Goal: Task Accomplishment & Management: Manage account settings

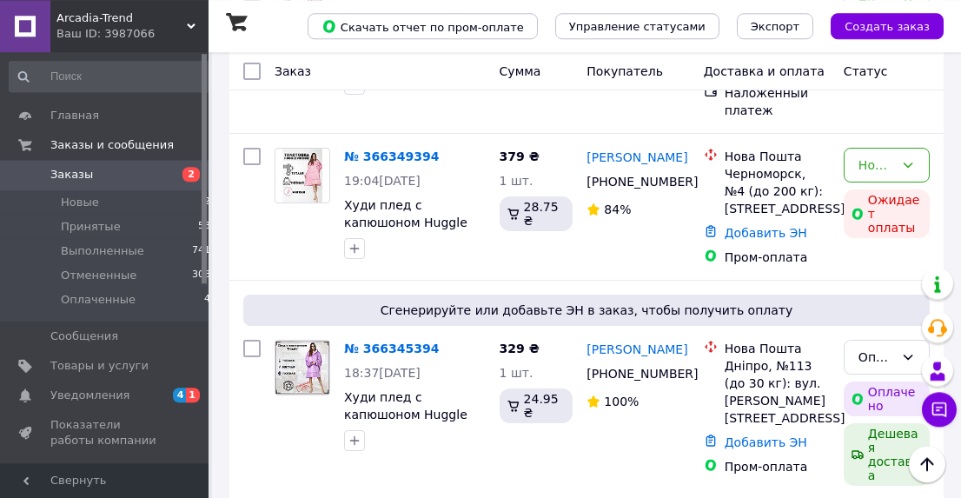
scroll to position [361, 0]
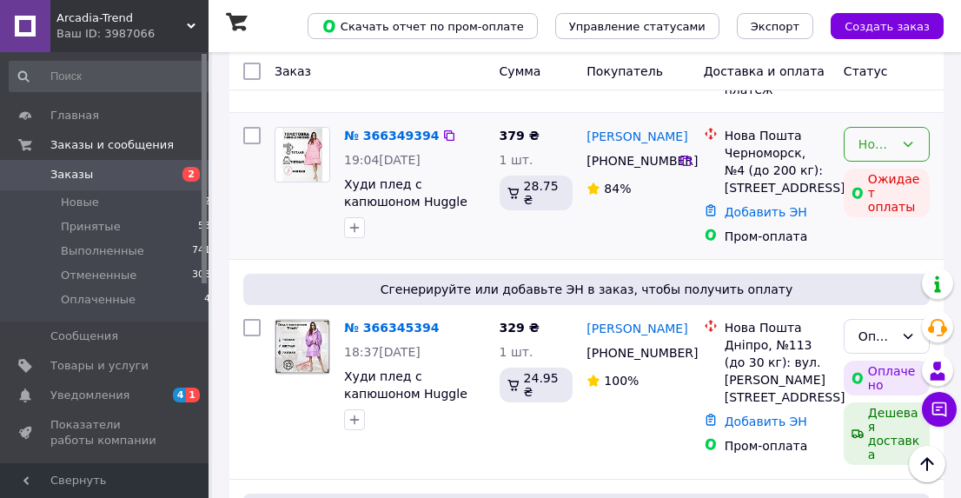
click at [911, 147] on icon at bounding box center [908, 144] width 14 height 14
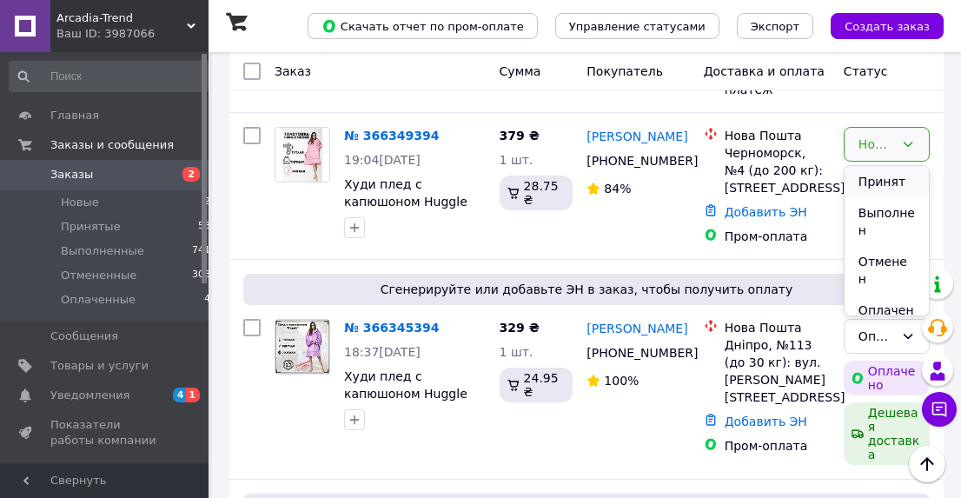
click at [901, 182] on li "Принят" at bounding box center [887, 181] width 84 height 31
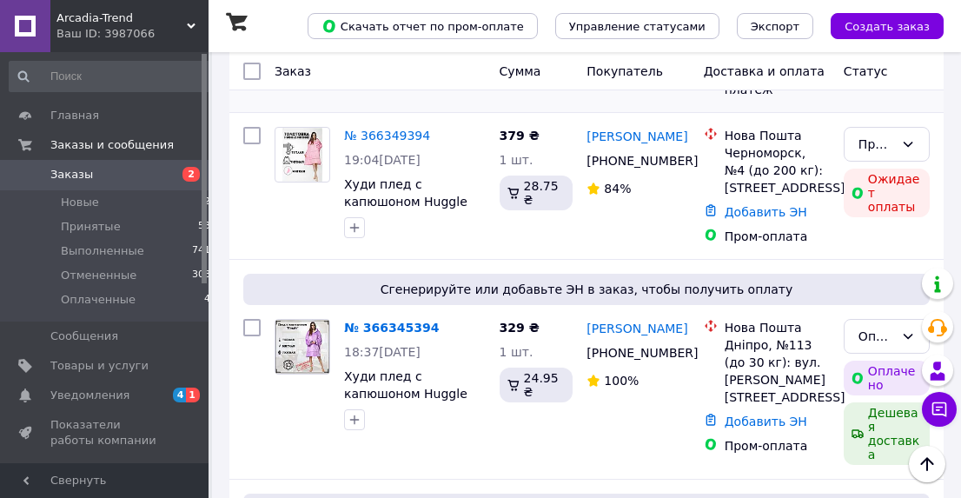
scroll to position [181, 0]
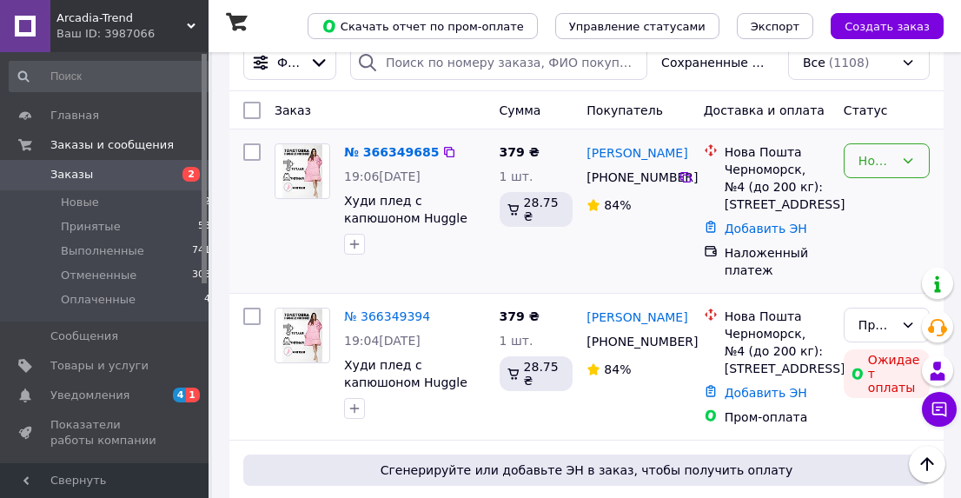
click at [913, 161] on icon at bounding box center [908, 161] width 14 height 14
click at [890, 192] on li "Принят" at bounding box center [887, 197] width 84 height 31
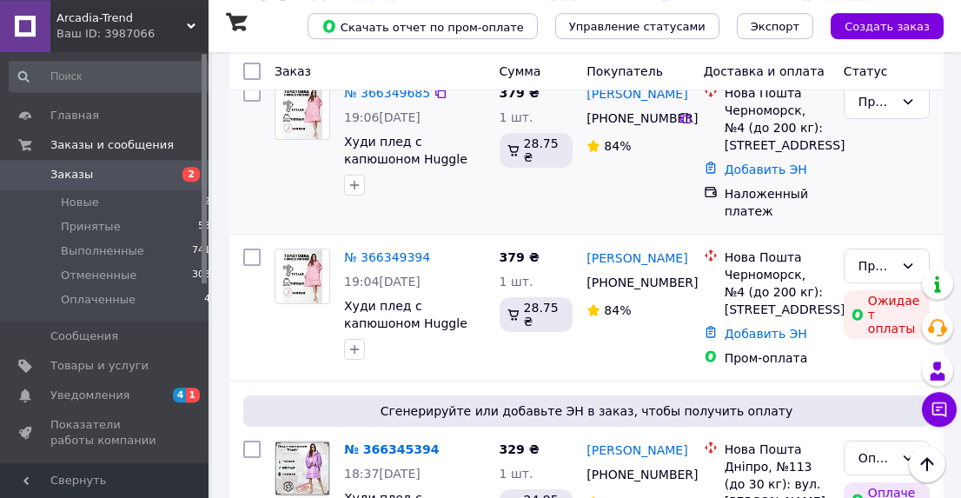
scroll to position [271, 0]
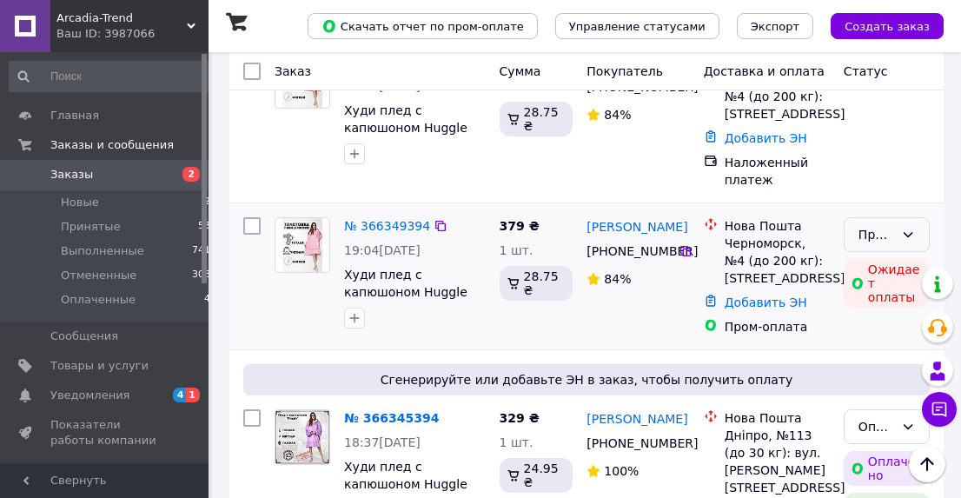
click at [915, 235] on icon at bounding box center [908, 235] width 14 height 14
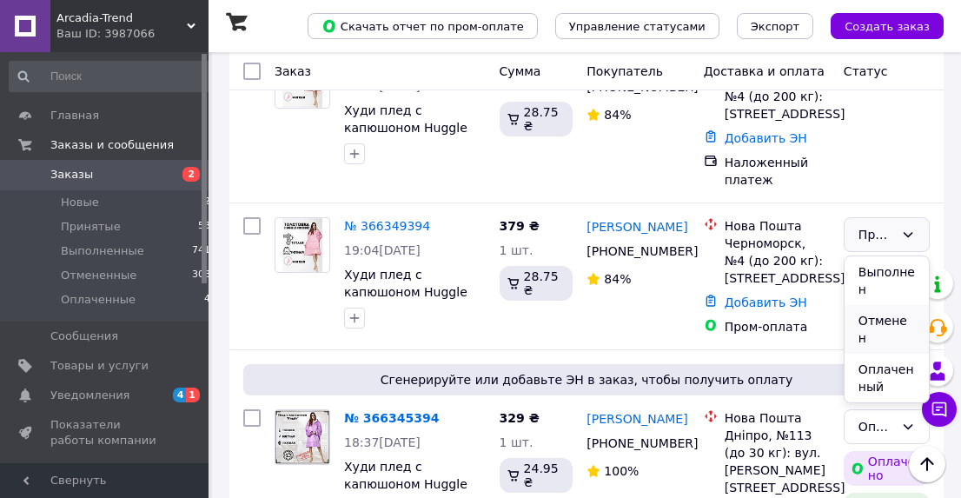
click at [885, 305] on li "Отменен" at bounding box center [887, 329] width 84 height 49
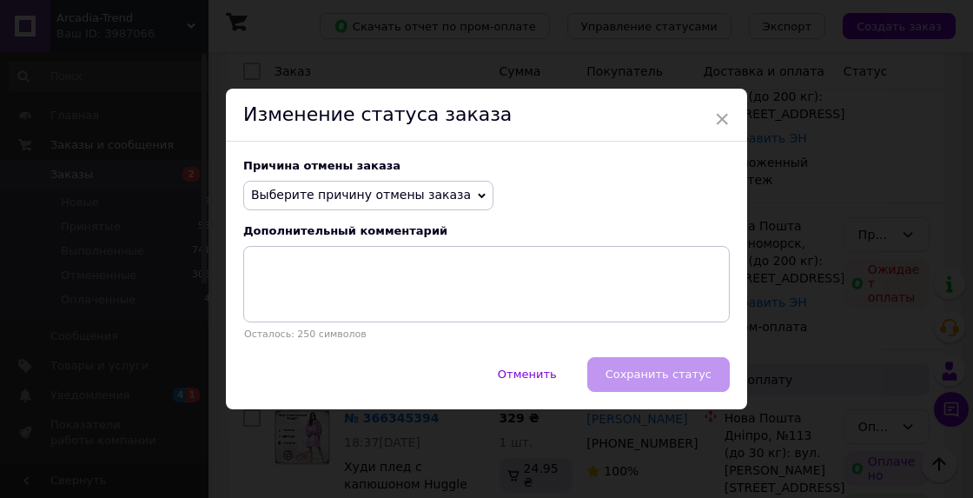
click at [478, 195] on icon at bounding box center [482, 196] width 8 height 8
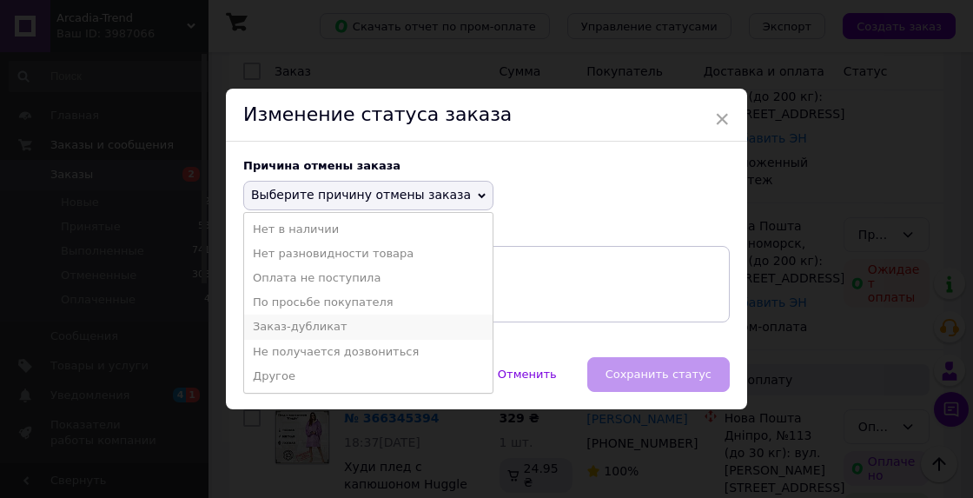
click at [272, 324] on li "Заказ-дубликат" at bounding box center [368, 327] width 249 height 24
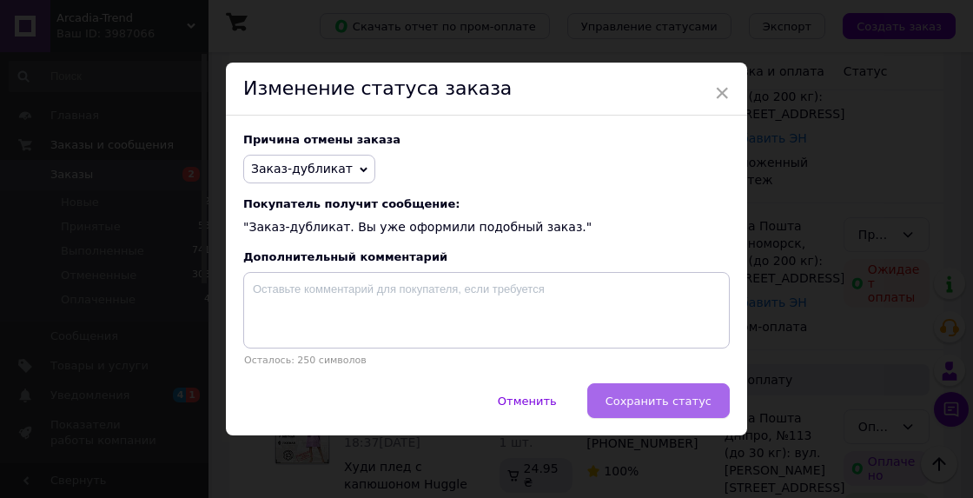
click at [633, 404] on span "Сохранить статус" at bounding box center [659, 400] width 106 height 13
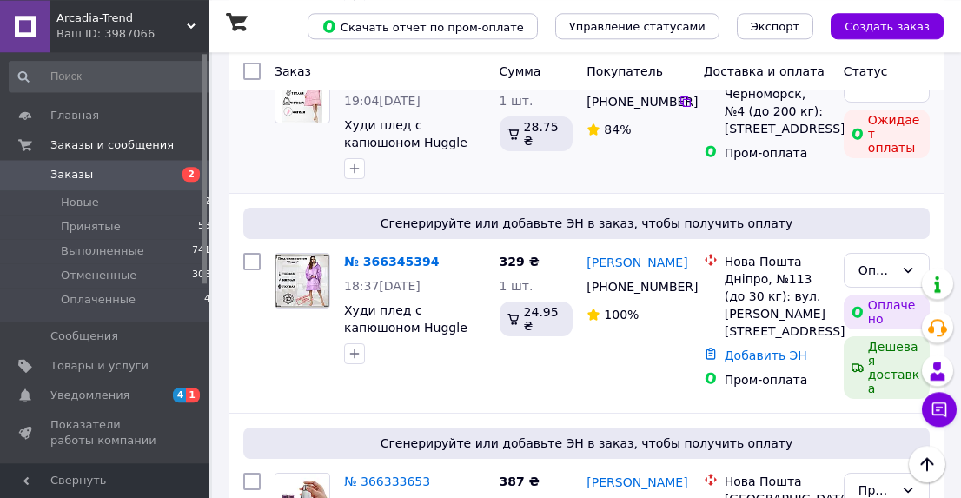
scroll to position [452, 0]
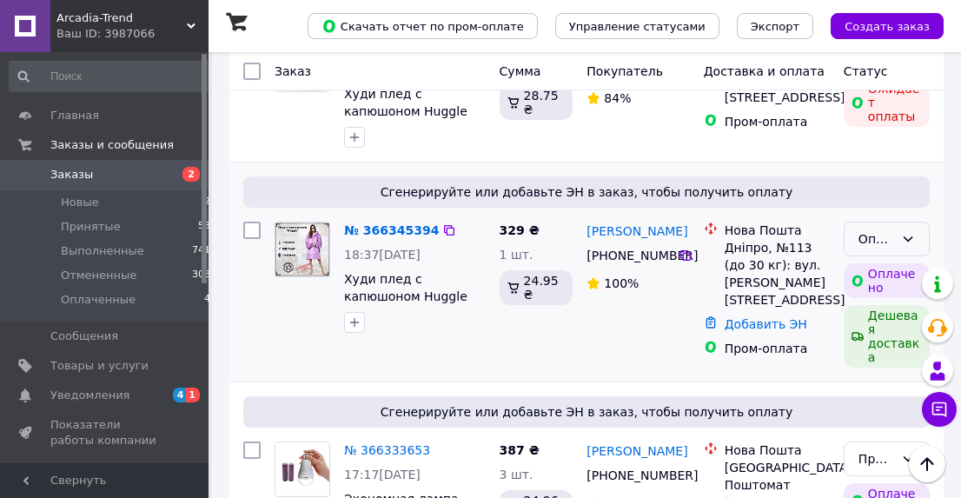
click at [911, 242] on icon at bounding box center [908, 239] width 14 height 14
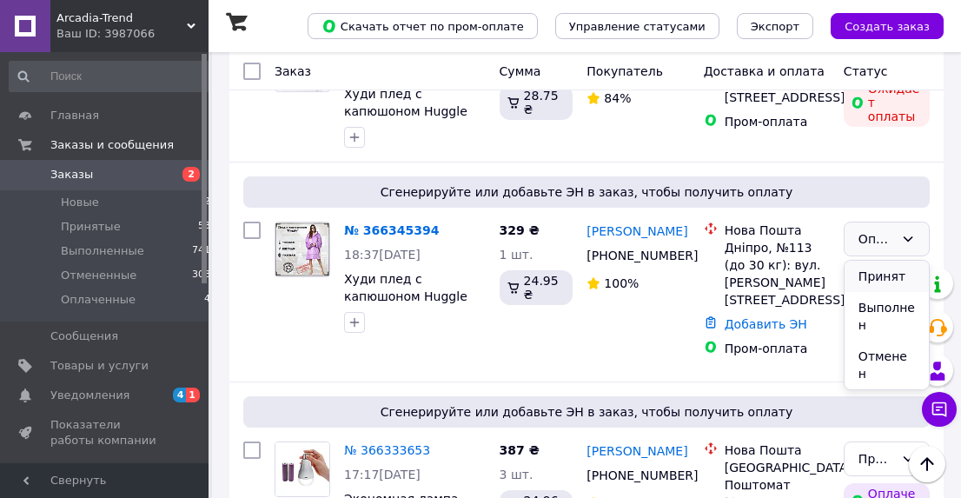
click at [895, 282] on li "Принят" at bounding box center [887, 276] width 84 height 31
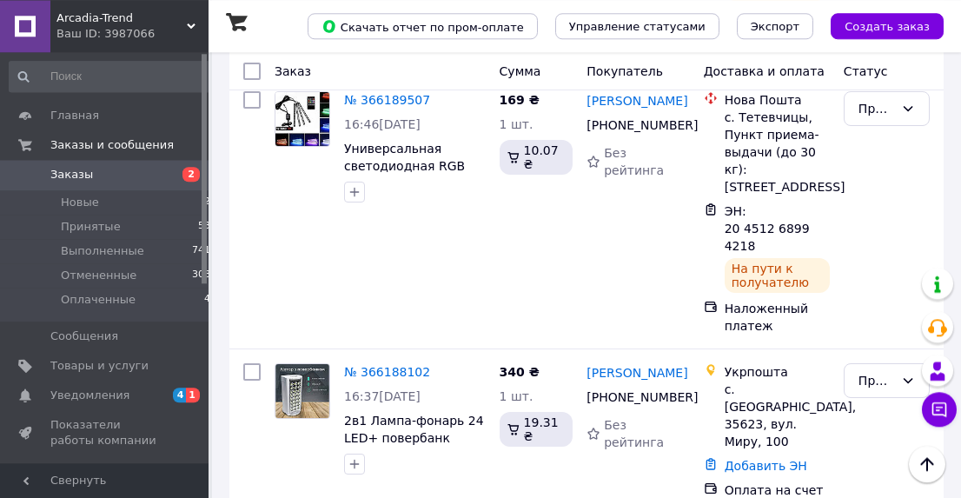
scroll to position [3705, 0]
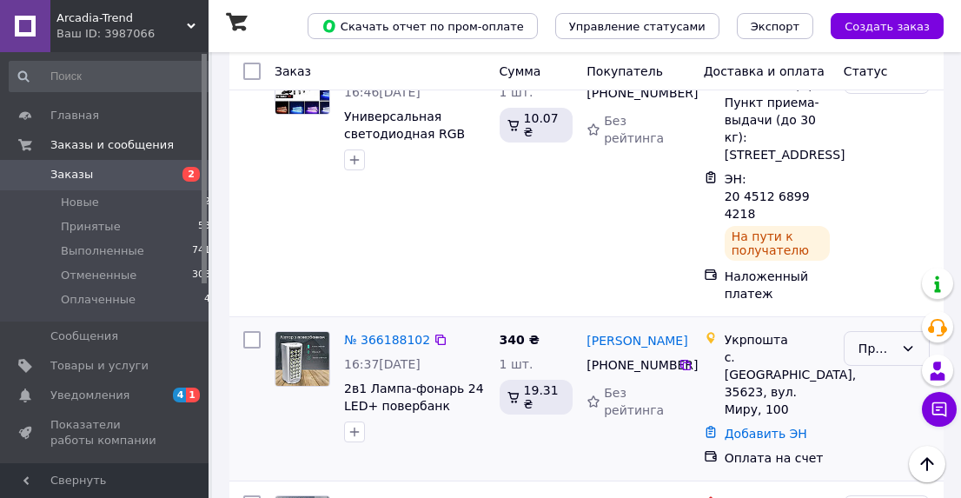
click at [906, 346] on icon at bounding box center [909, 348] width 10 height 5
click at [876, 283] on li "Отменен" at bounding box center [887, 307] width 84 height 49
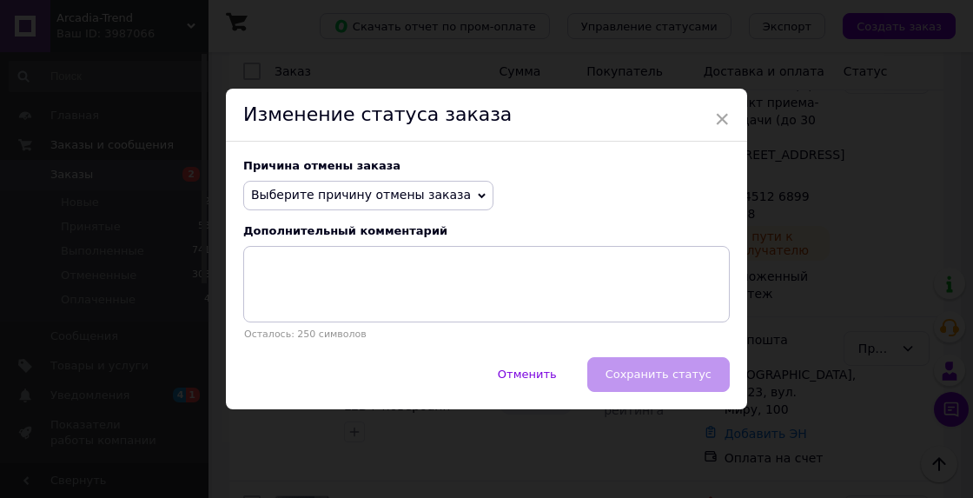
click at [478, 196] on icon at bounding box center [482, 195] width 8 height 5
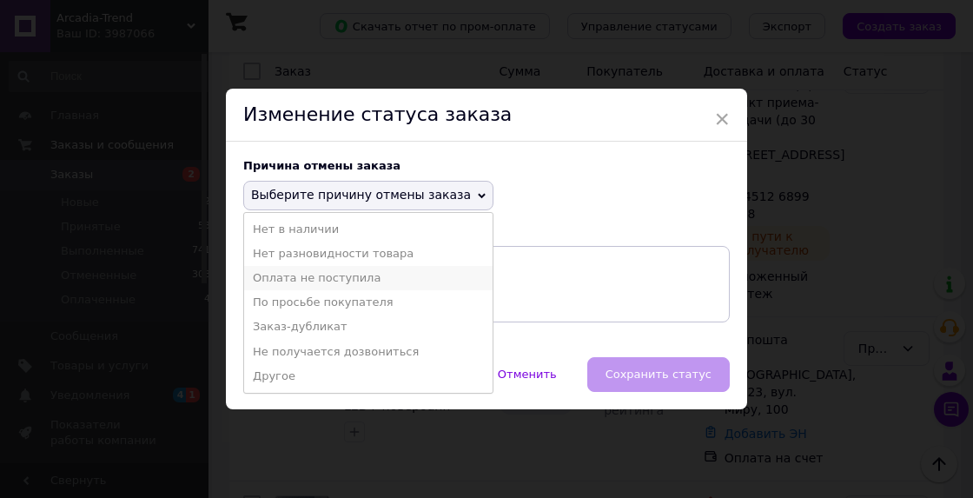
click at [321, 279] on li "Оплата не поступила" at bounding box center [368, 278] width 249 height 24
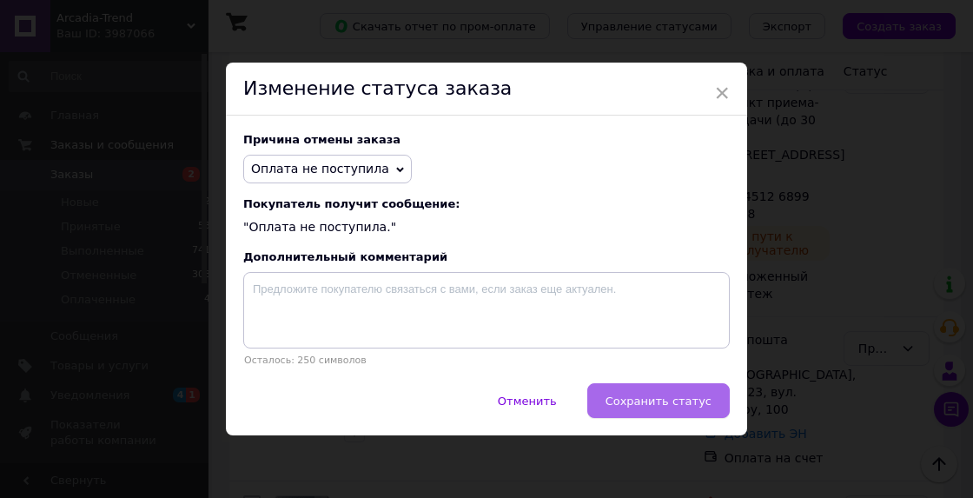
click at [626, 408] on span "Сохранить статус" at bounding box center [659, 400] width 106 height 13
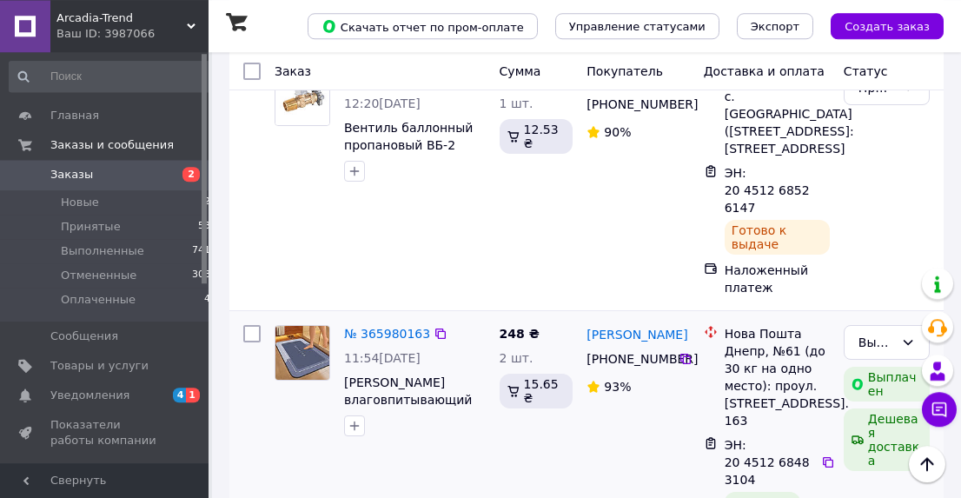
scroll to position [11537, 0]
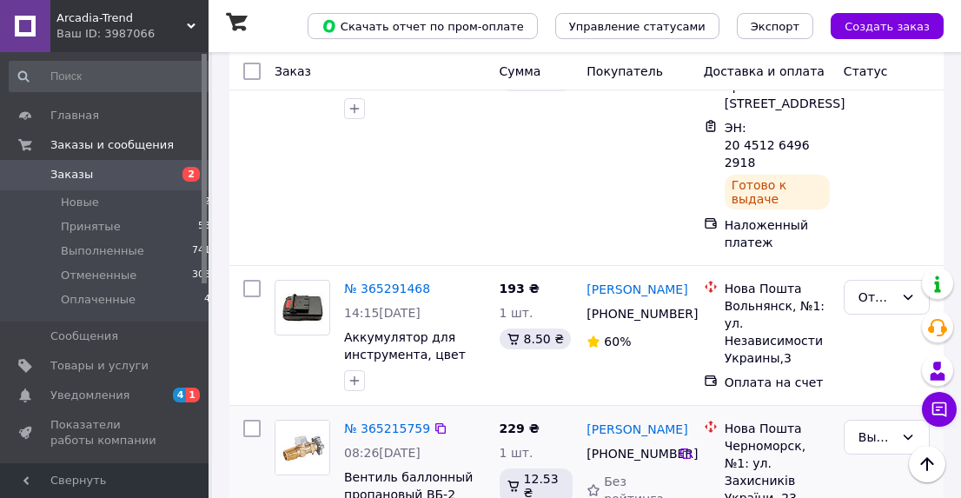
scroll to position [11296, 0]
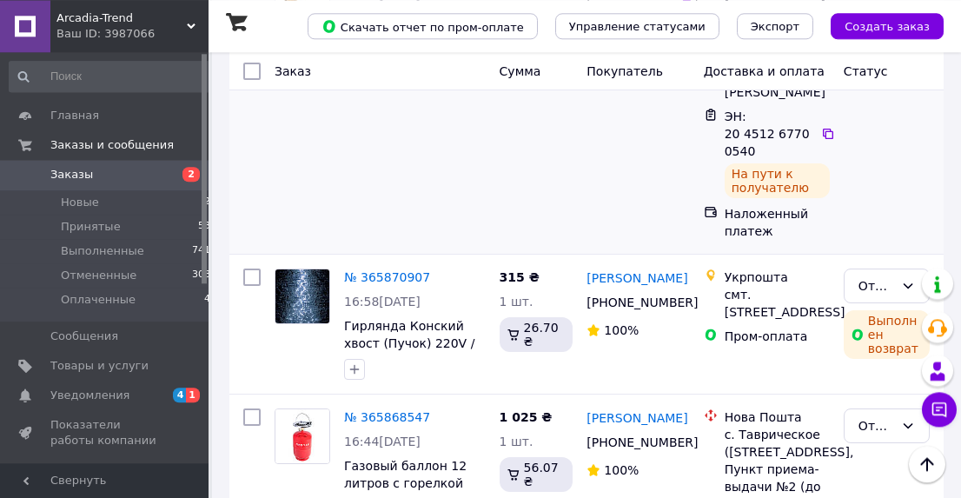
scroll to position [2530, 0]
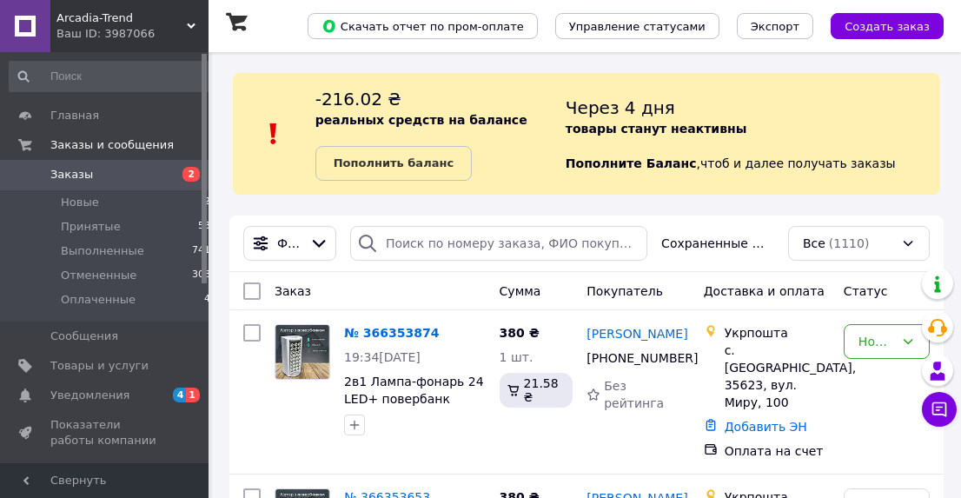
scroll to position [90, 0]
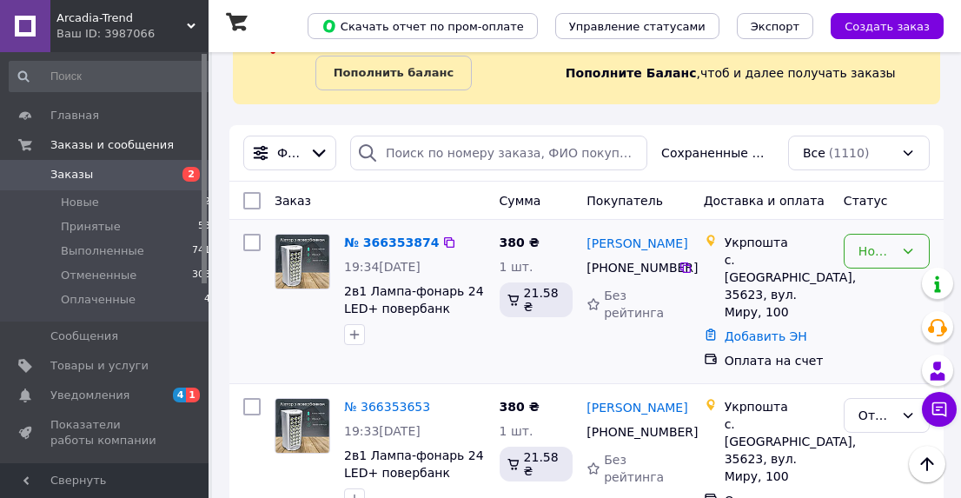
click at [911, 253] on icon at bounding box center [908, 251] width 14 height 14
click at [898, 289] on li "Принят" at bounding box center [887, 288] width 84 height 31
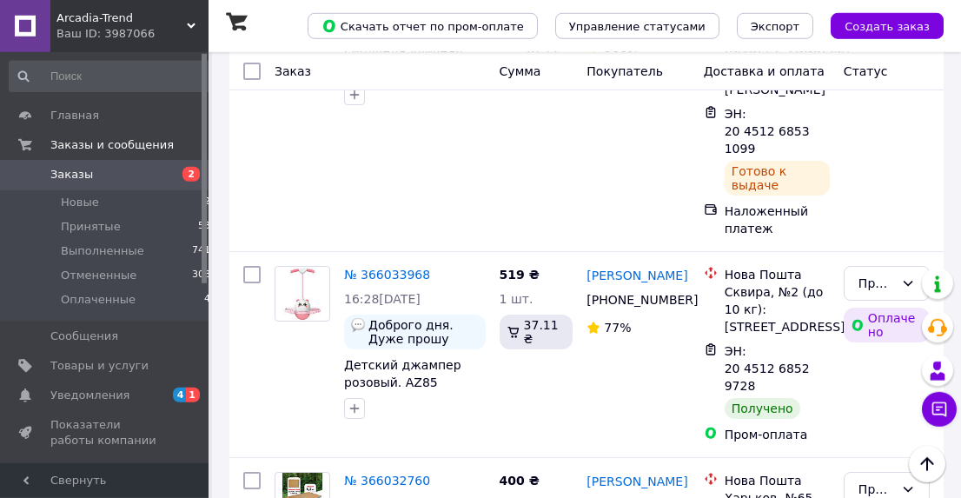
scroll to position [10031, 0]
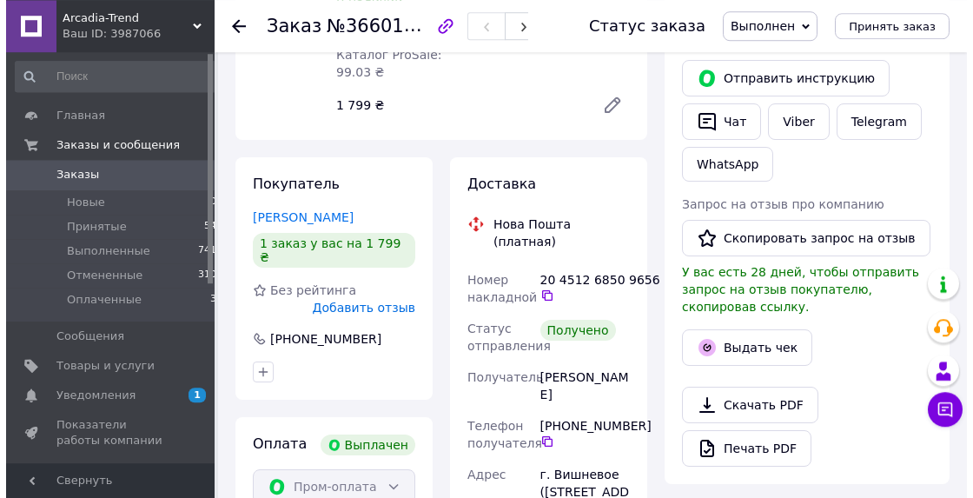
scroll to position [361, 0]
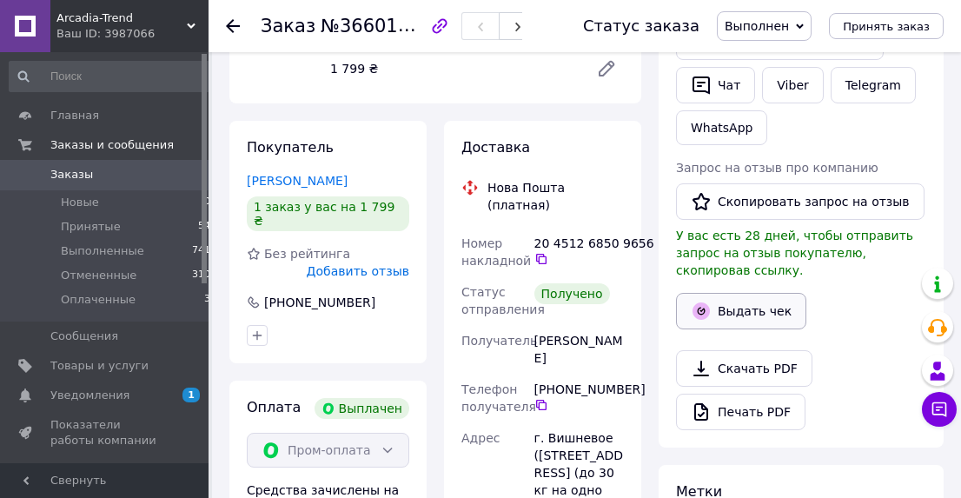
click at [727, 293] on button "Выдать чек" at bounding box center [741, 311] width 130 height 36
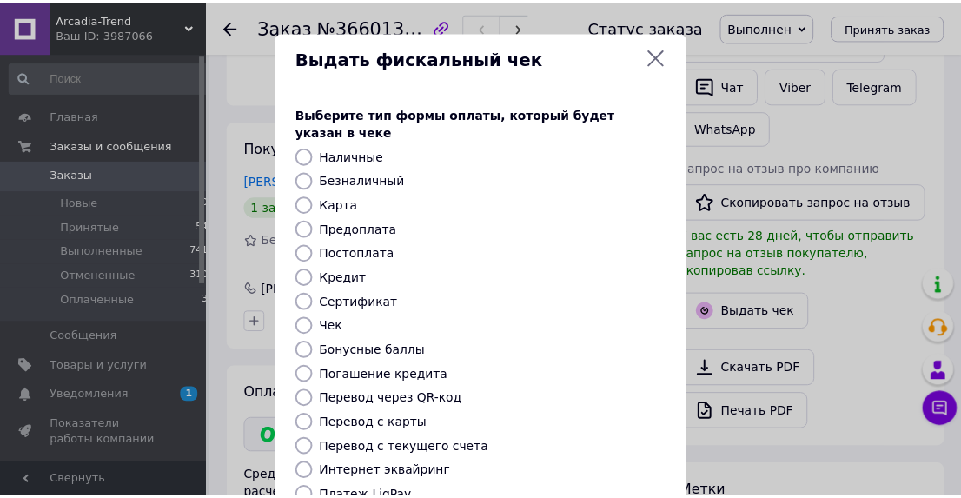
scroll to position [248, 0]
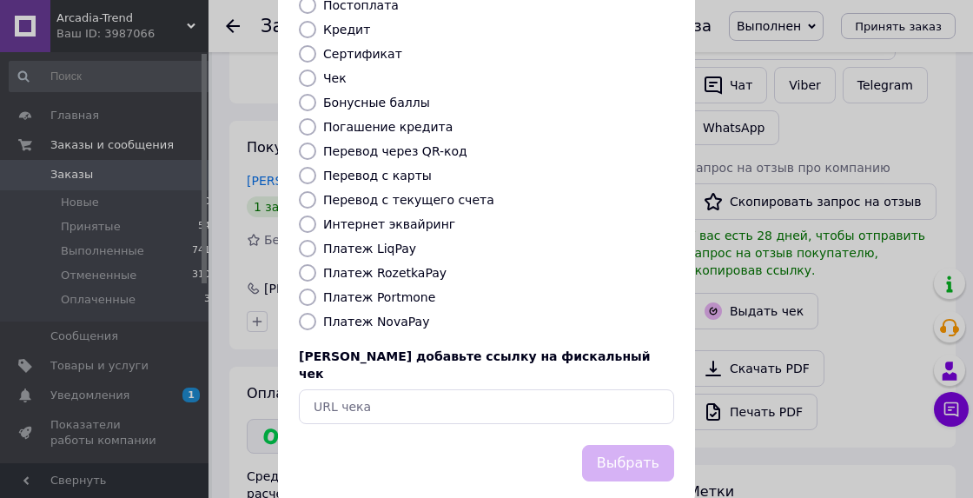
click at [299, 264] on input "Платеж RozetkaPay" at bounding box center [307, 272] width 17 height 17
radio input "true"
click at [626, 445] on button "Выбрать" at bounding box center [628, 463] width 92 height 37
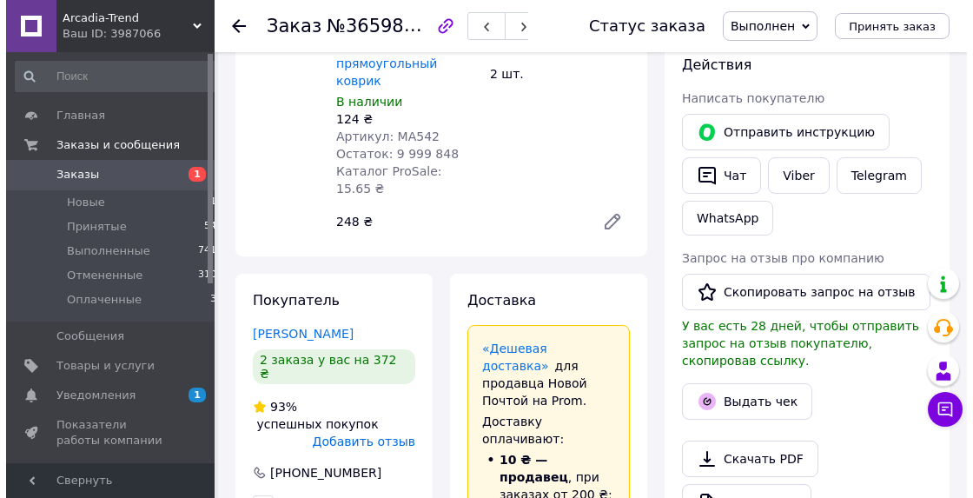
scroll to position [361, 0]
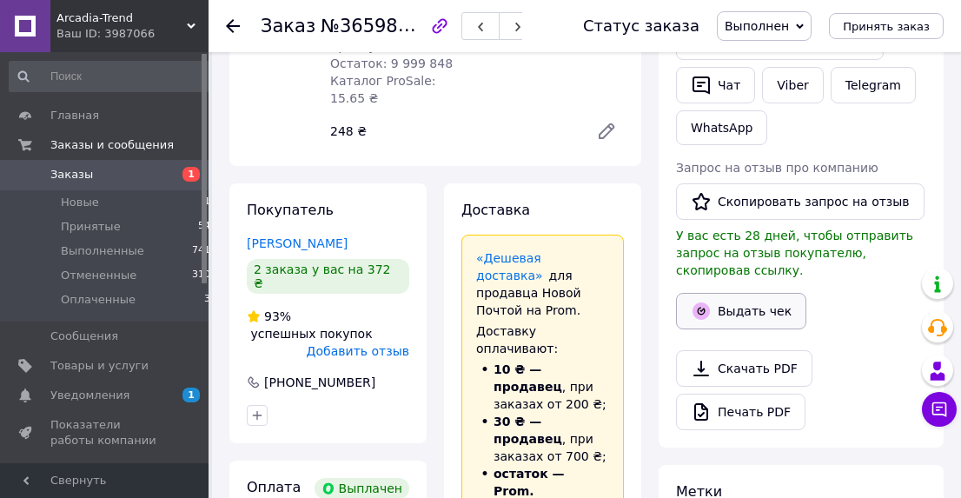
click at [728, 295] on button "Выдать чек" at bounding box center [741, 311] width 130 height 36
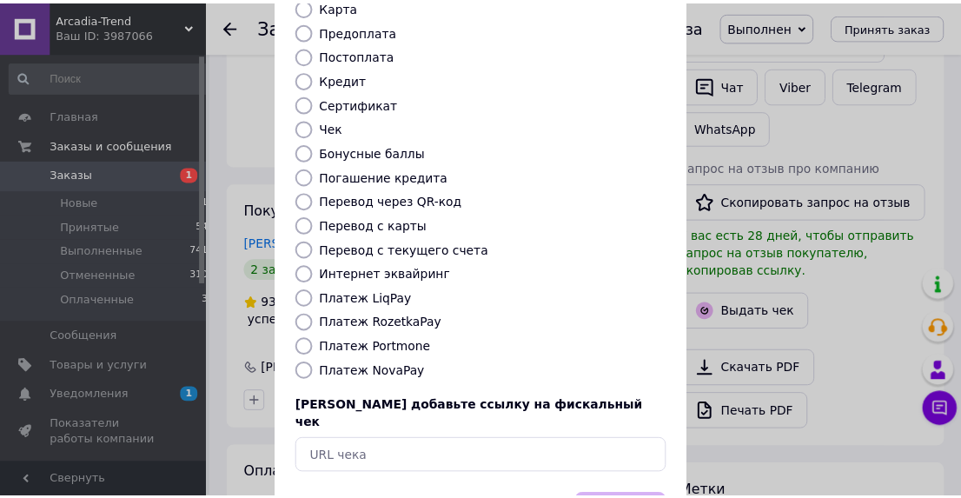
scroll to position [248, 0]
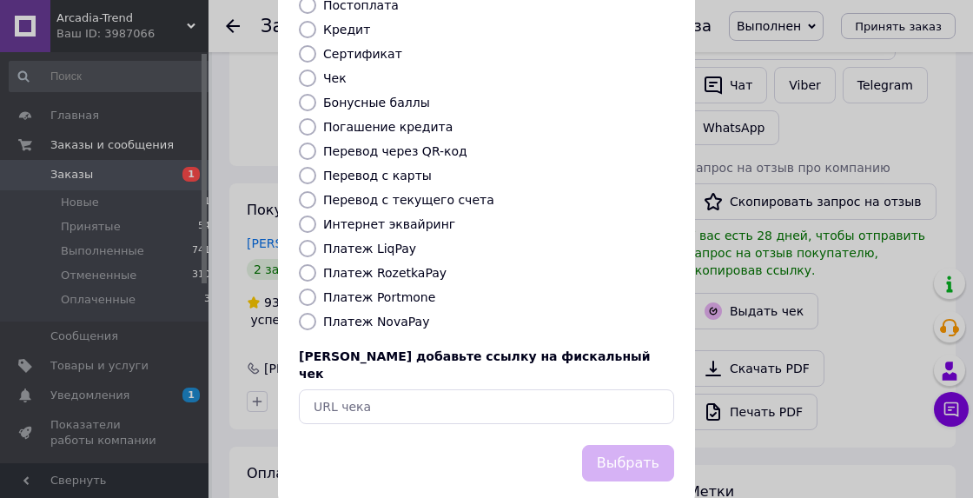
click at [303, 264] on input "Платеж RozetkaPay" at bounding box center [307, 272] width 17 height 17
radio input "true"
click at [621, 445] on button "Выбрать" at bounding box center [628, 463] width 92 height 37
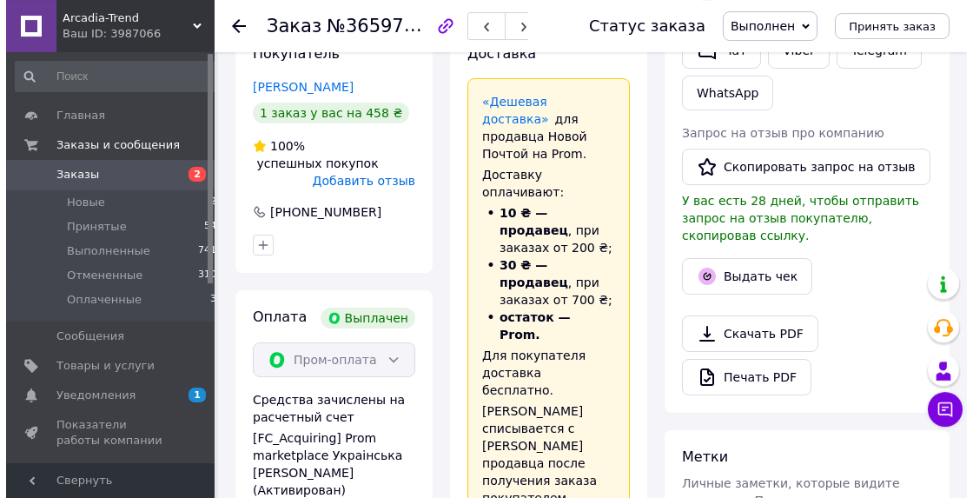
scroll to position [361, 0]
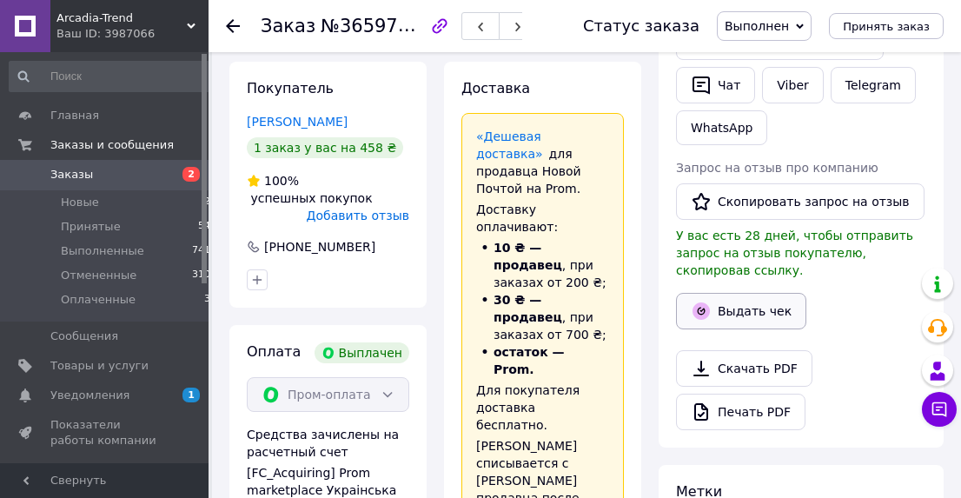
click at [710, 301] on icon "button" at bounding box center [701, 311] width 21 height 21
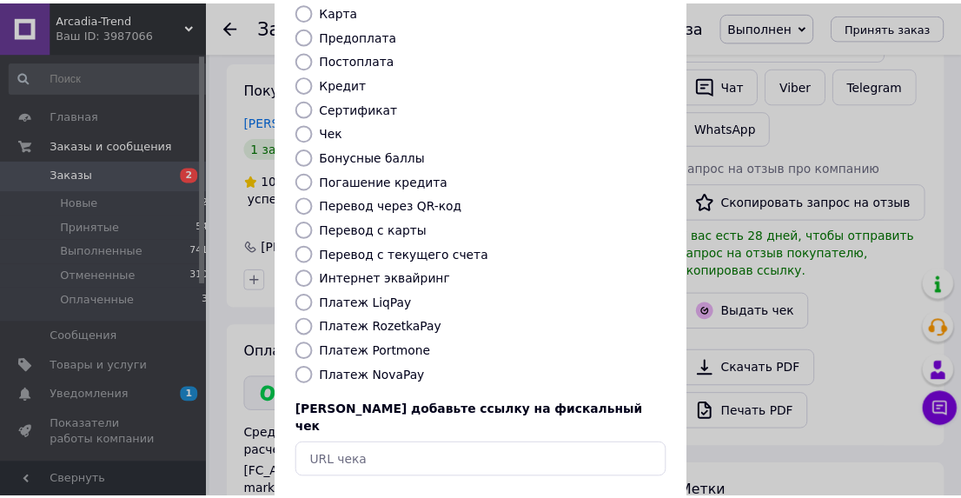
scroll to position [248, 0]
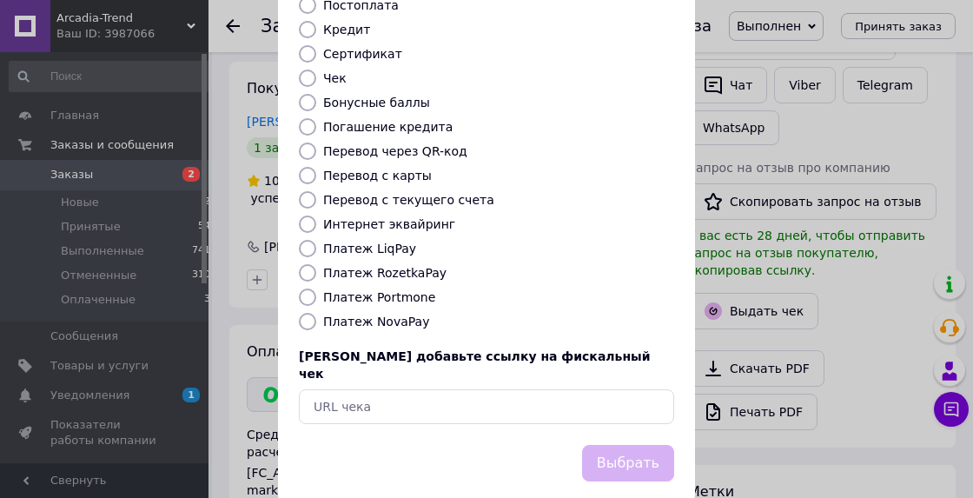
click at [302, 264] on input "Платеж RozetkaPay" at bounding box center [307, 272] width 17 height 17
radio input "true"
click at [626, 445] on button "Выбрать" at bounding box center [628, 463] width 92 height 37
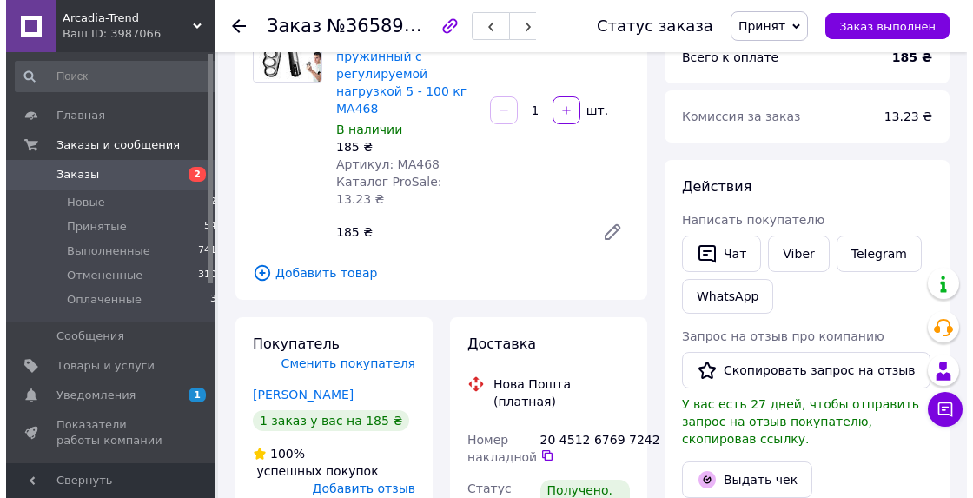
scroll to position [271, 0]
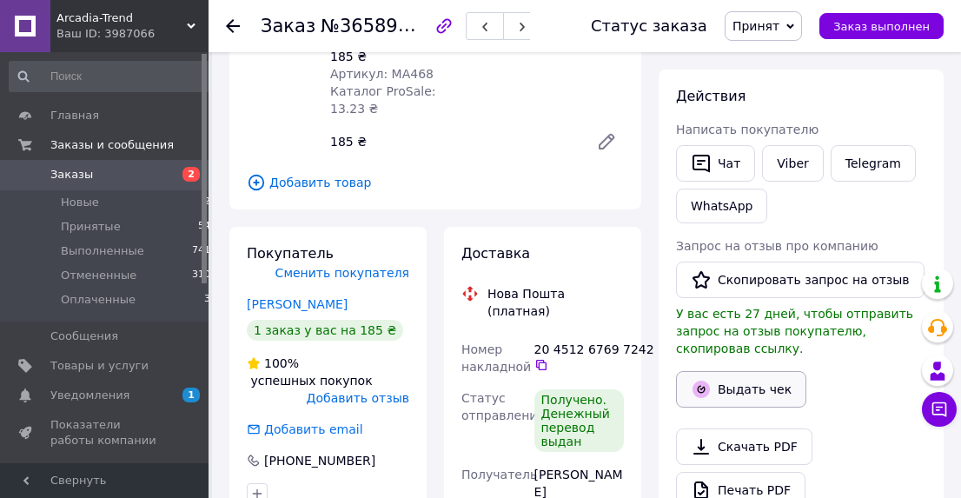
click at [765, 373] on button "Выдать чек" at bounding box center [741, 389] width 130 height 36
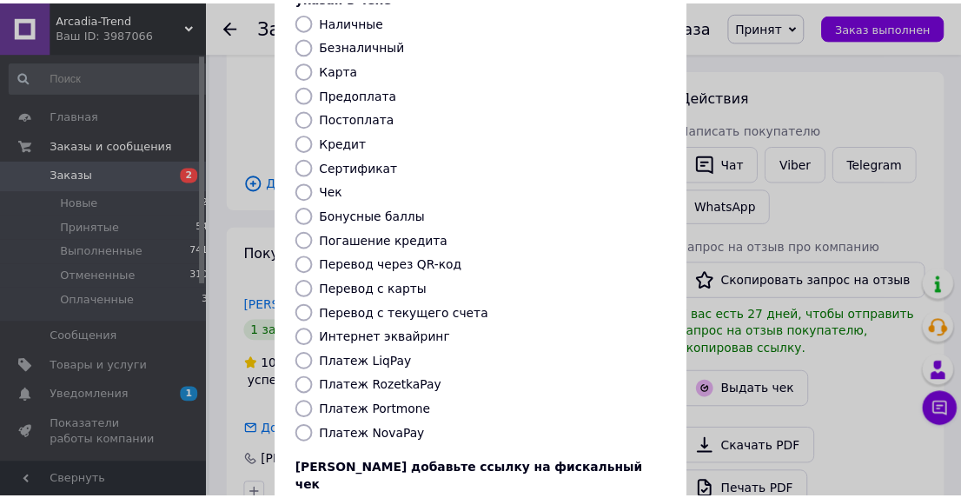
scroll to position [248, 0]
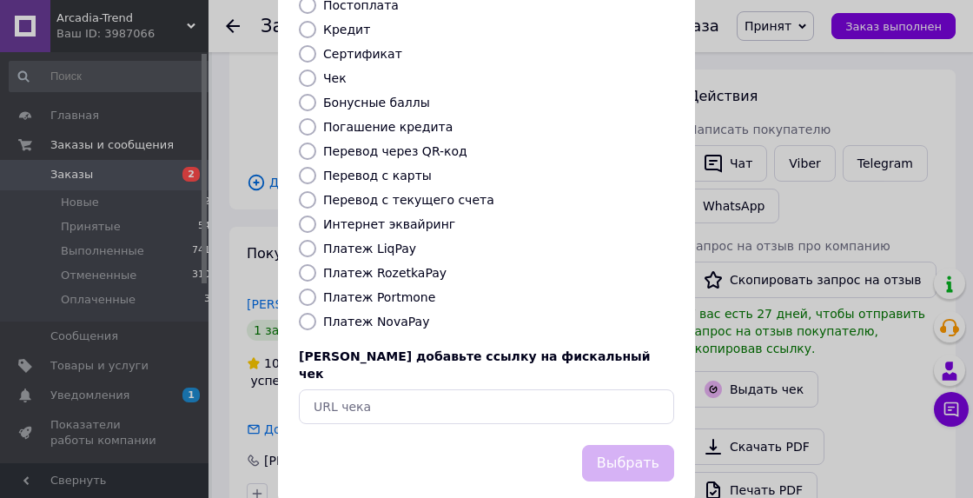
click at [303, 264] on input "Платеж RozetkaPay" at bounding box center [307, 272] width 17 height 17
radio input "true"
click at [620, 445] on button "Выбрать" at bounding box center [628, 463] width 92 height 37
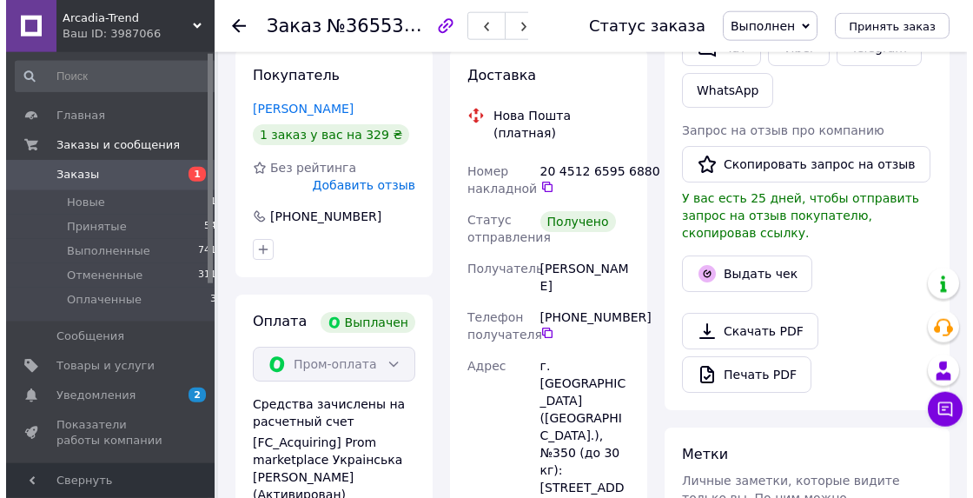
scroll to position [452, 0]
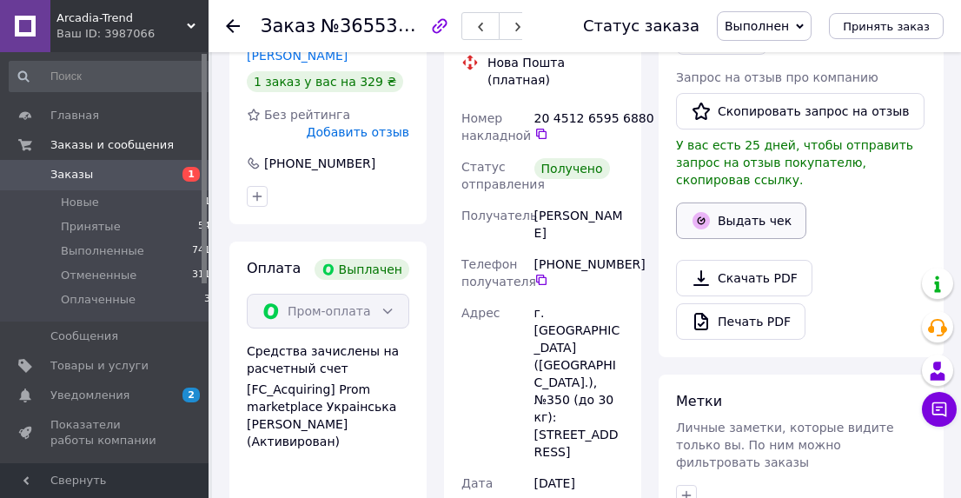
click at [725, 202] on button "Выдать чек" at bounding box center [741, 220] width 130 height 36
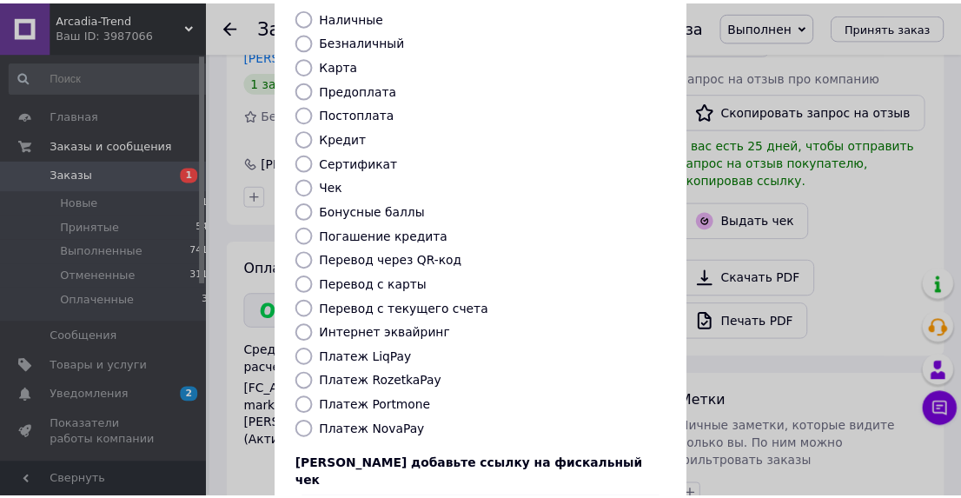
scroll to position [248, 0]
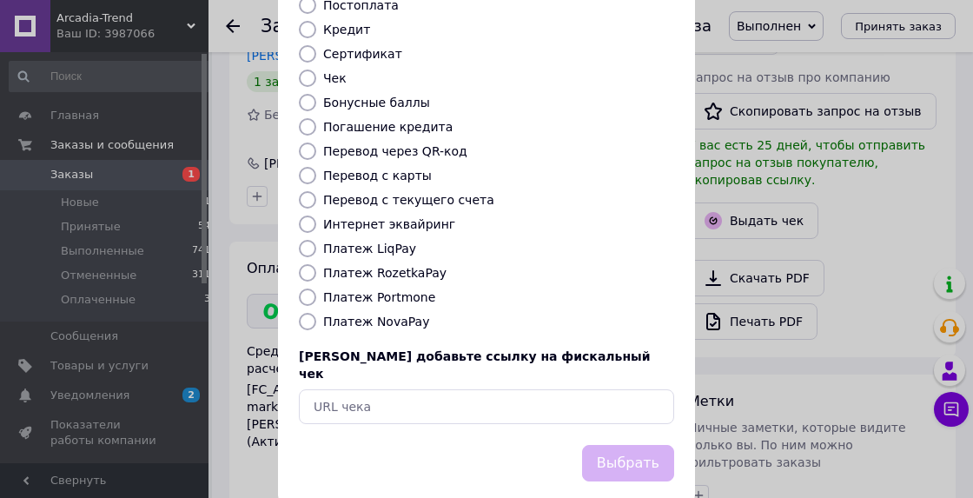
click at [299, 264] on input "Платеж RozetkaPay" at bounding box center [307, 272] width 17 height 17
radio input "true"
click at [642, 445] on button "Выбрать" at bounding box center [628, 463] width 92 height 37
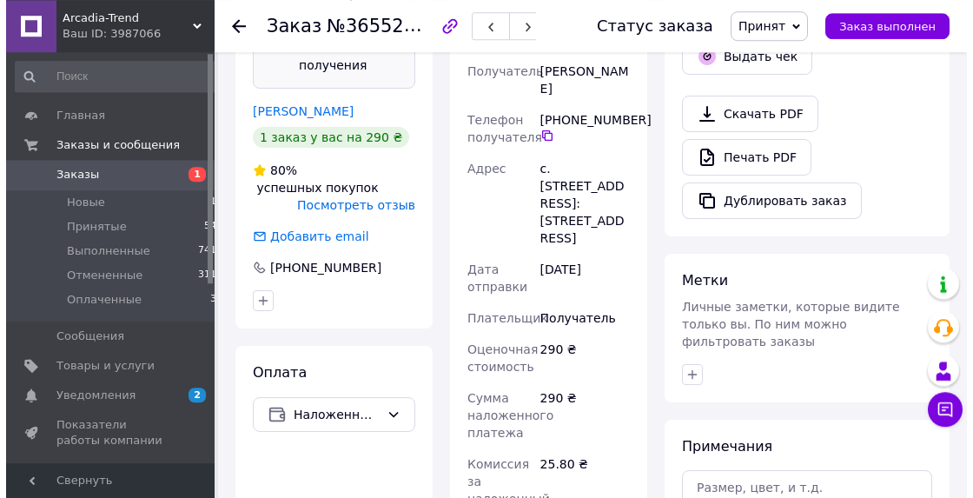
scroll to position [645, 0]
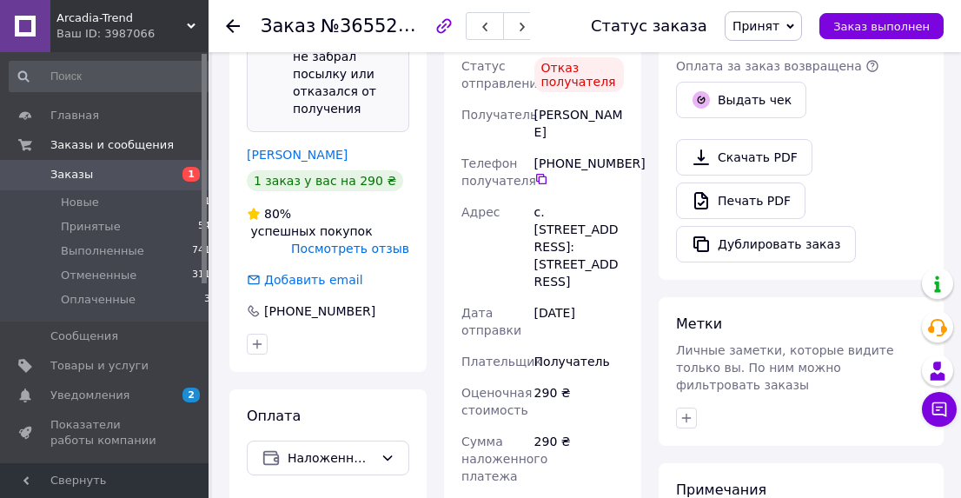
click at [379, 242] on span "Посмотреть отзыв" at bounding box center [350, 249] width 118 height 14
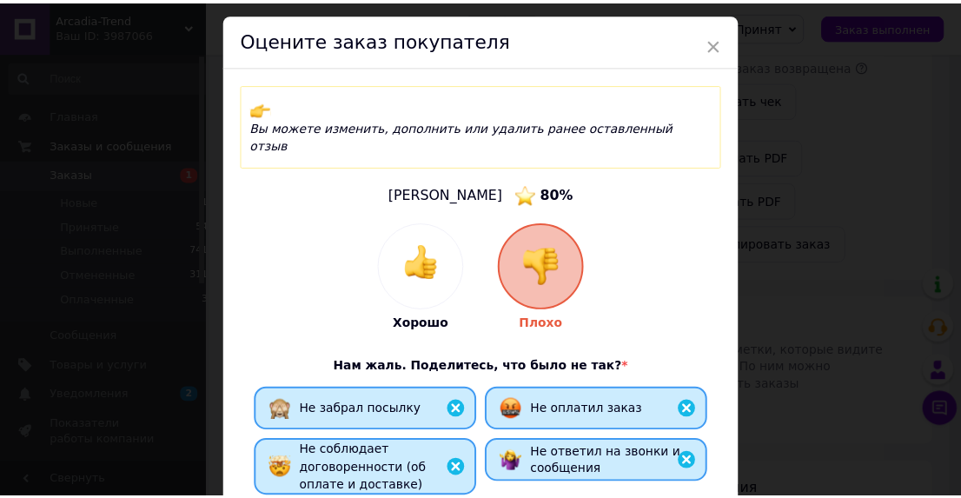
scroll to position [0, 0]
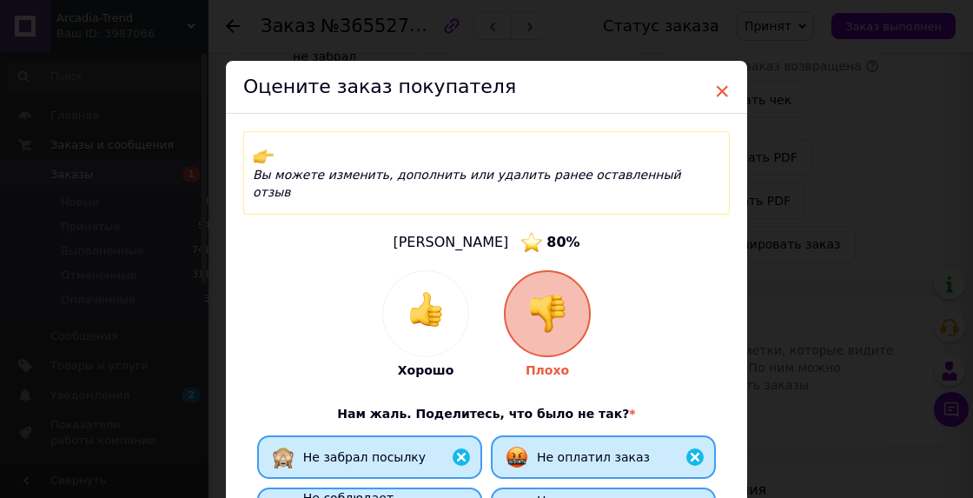
click at [714, 86] on span "×" at bounding box center [722, 91] width 16 height 30
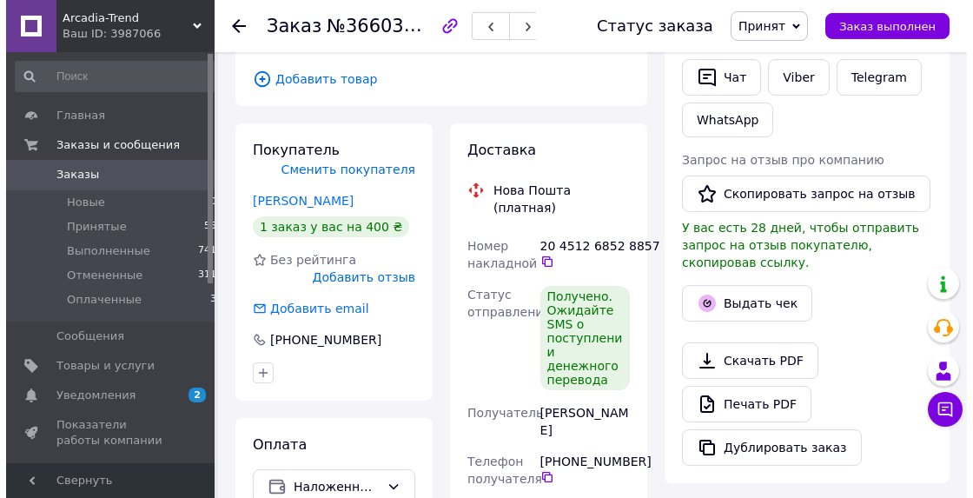
scroll to position [361, 0]
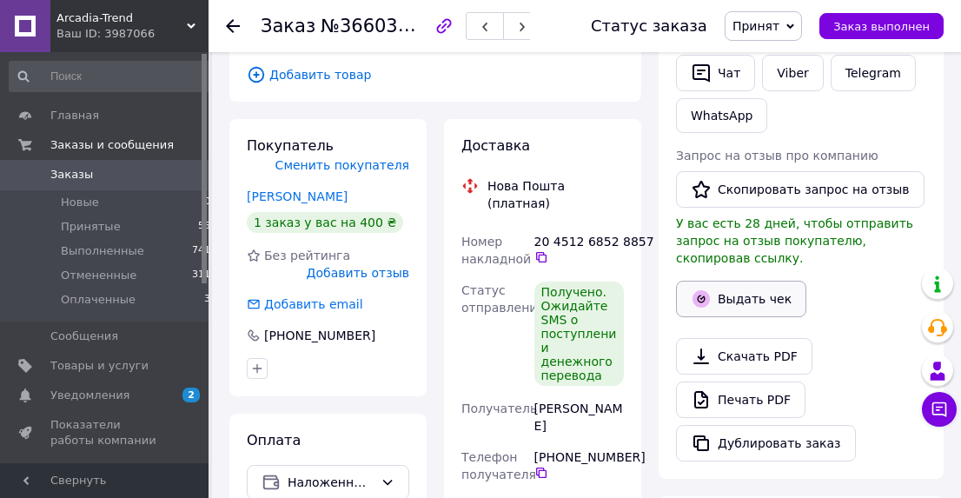
click at [730, 288] on button "Выдать чек" at bounding box center [741, 299] width 130 height 36
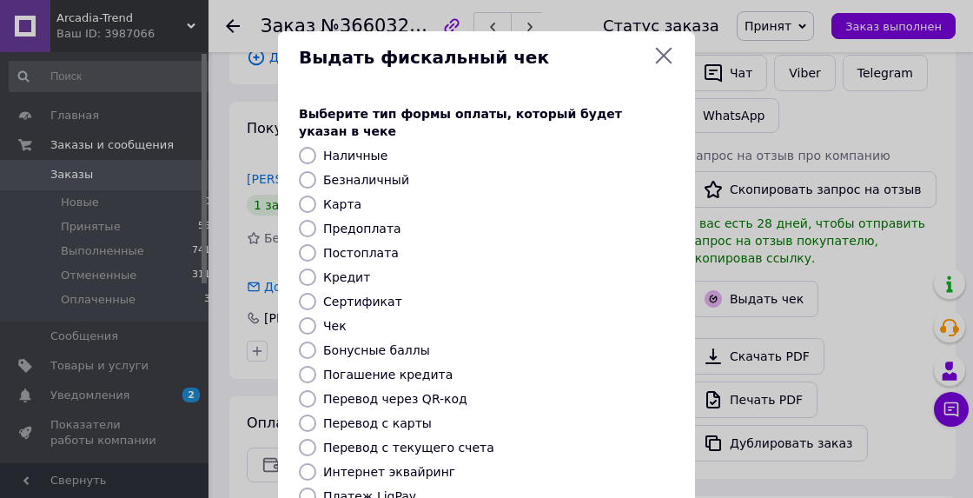
click at [301, 196] on input "Карта" at bounding box center [307, 204] width 17 height 17
radio input "true"
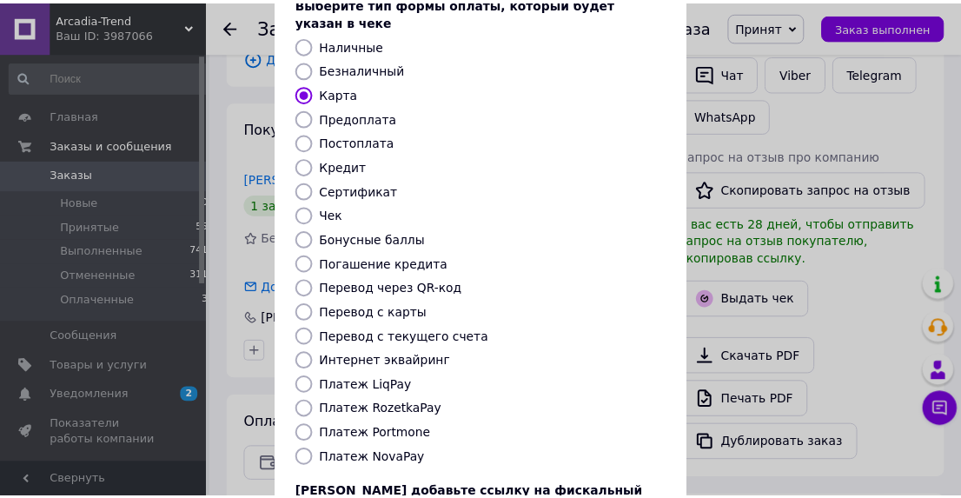
scroll to position [248, 0]
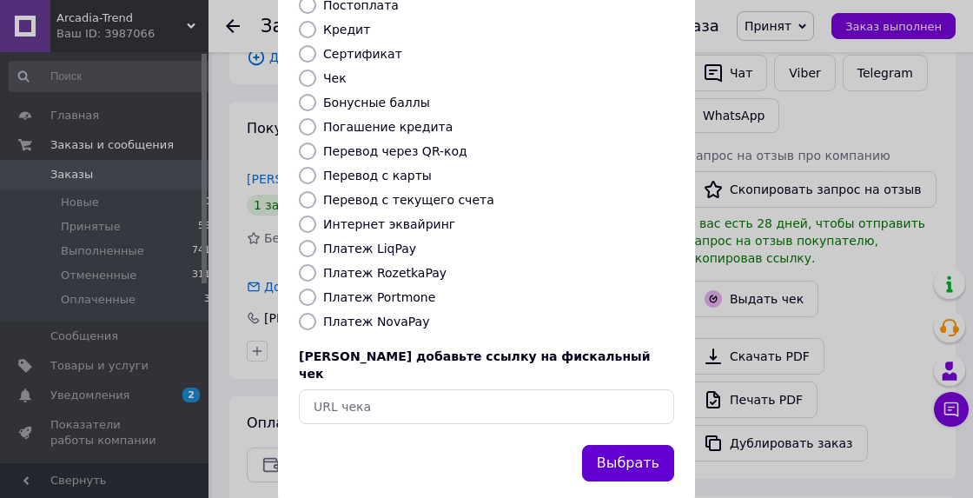
click at [643, 445] on button "Выбрать" at bounding box center [628, 463] width 92 height 37
